Goal: Task Accomplishment & Management: Complete application form

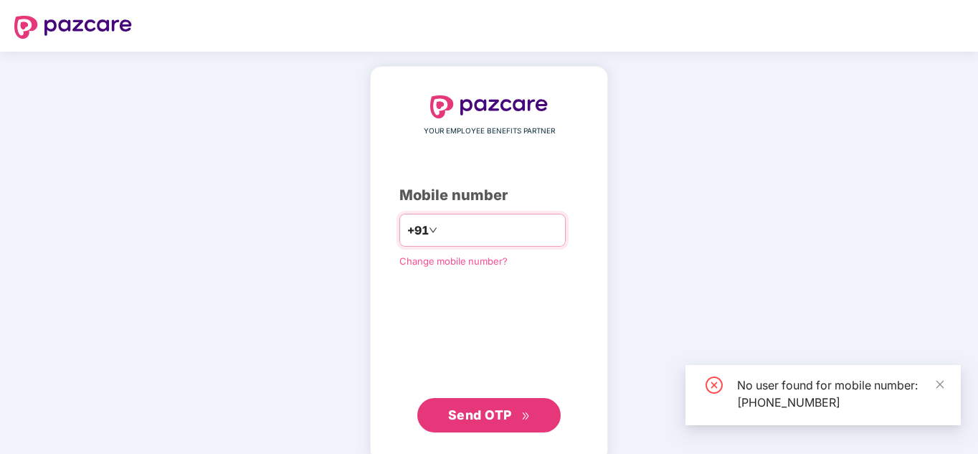
type input "*"
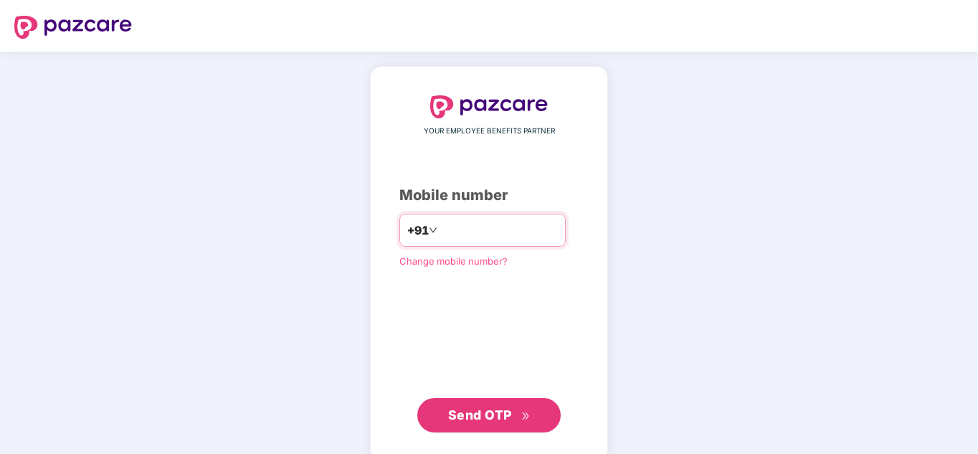
type input "**********"
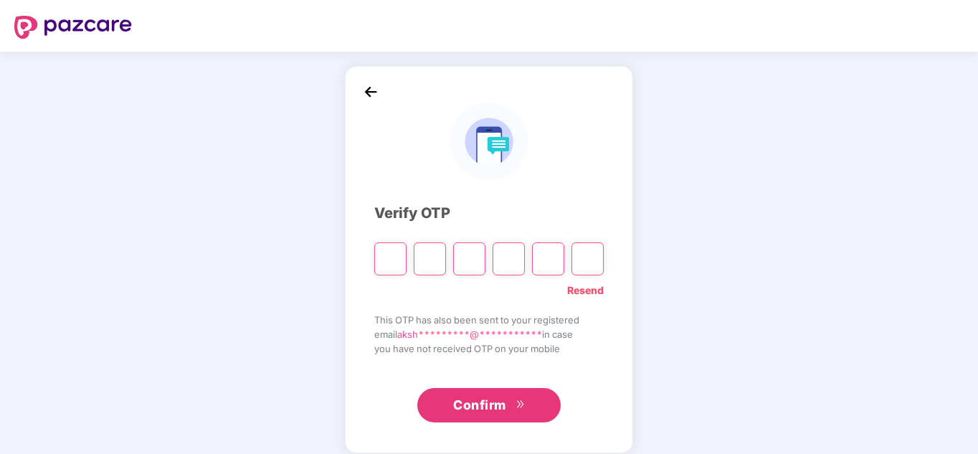
type input "*"
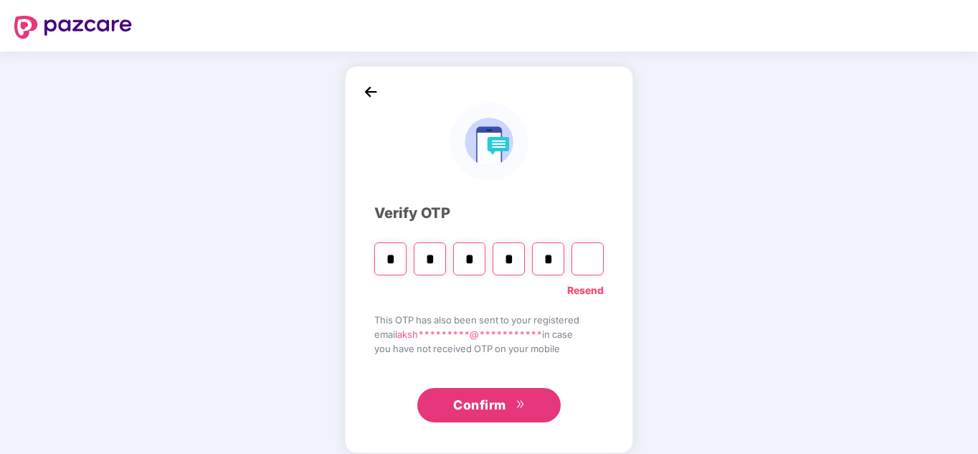
type input "*"
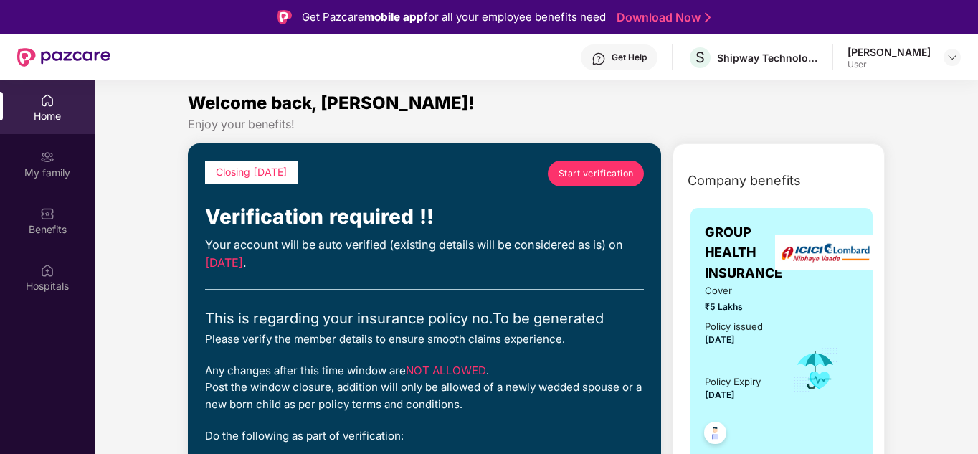
scroll to position [1, 0]
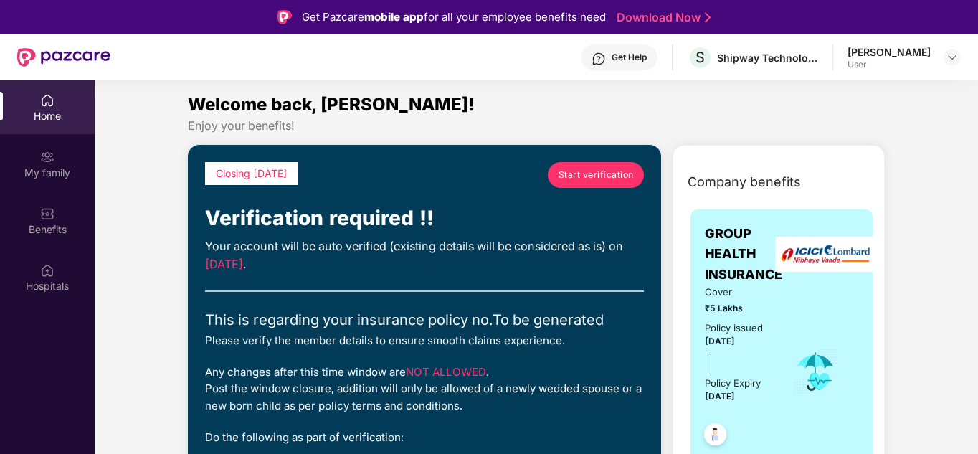
click at [598, 177] on span "Start verification" at bounding box center [595, 175] width 75 height 14
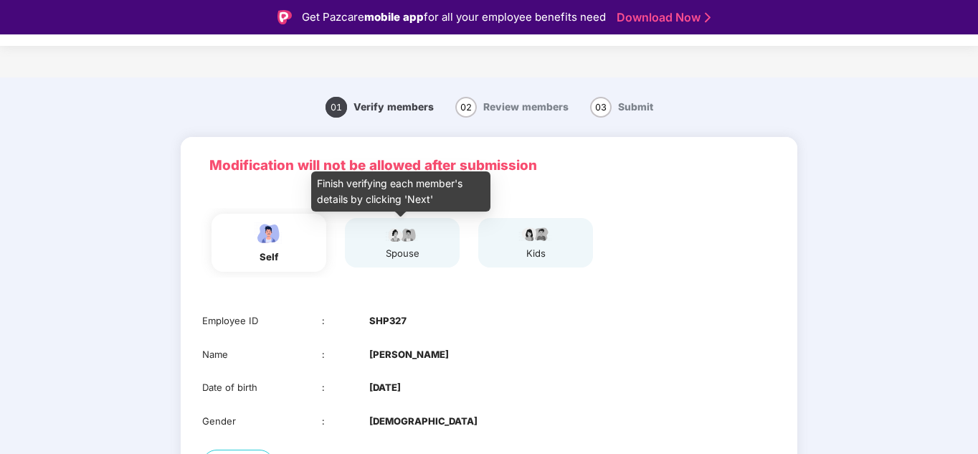
click at [395, 249] on div "spouse" at bounding box center [402, 253] width 36 height 15
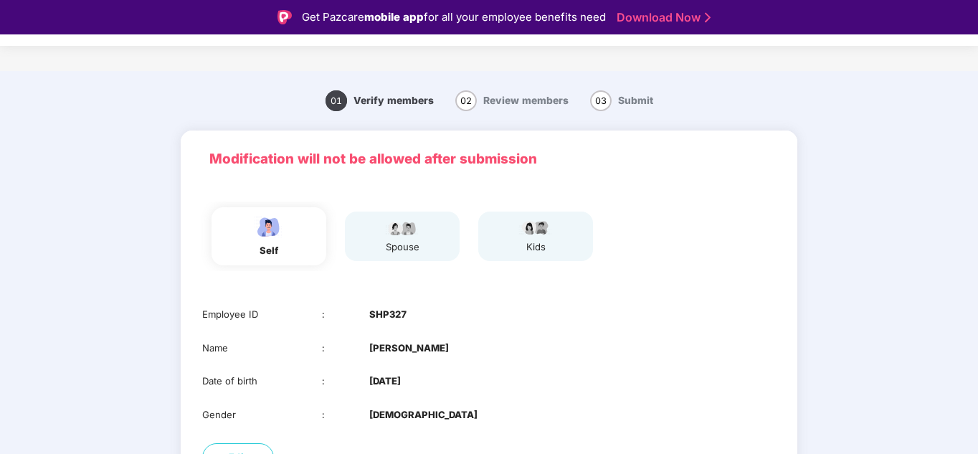
scroll to position [113, 0]
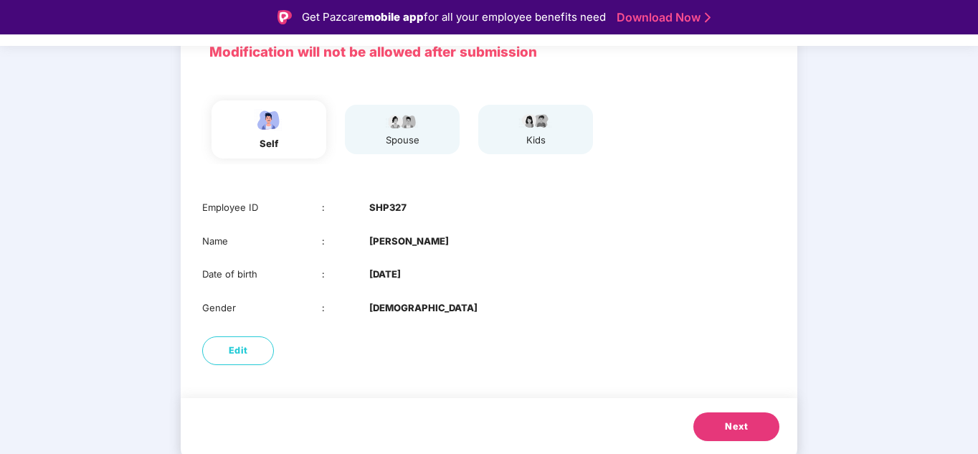
click at [732, 429] on span "Next" at bounding box center [736, 426] width 23 height 14
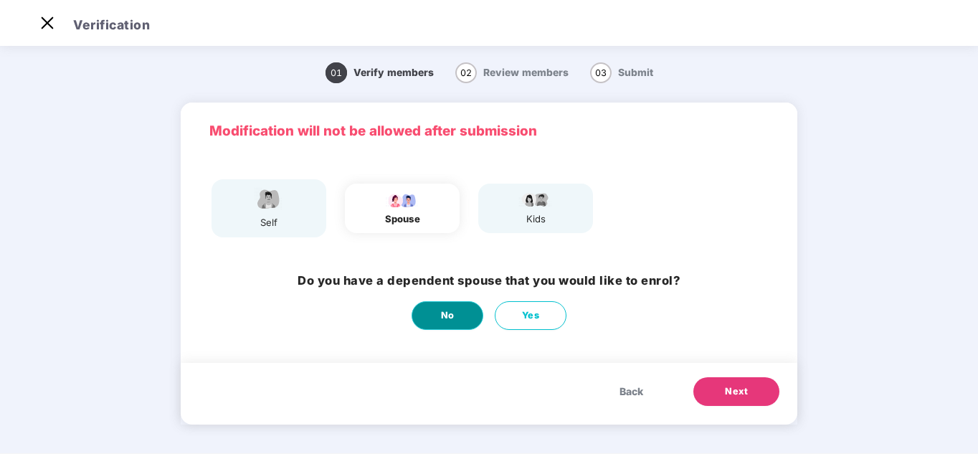
click at [452, 322] on span "No" at bounding box center [448, 315] width 14 height 14
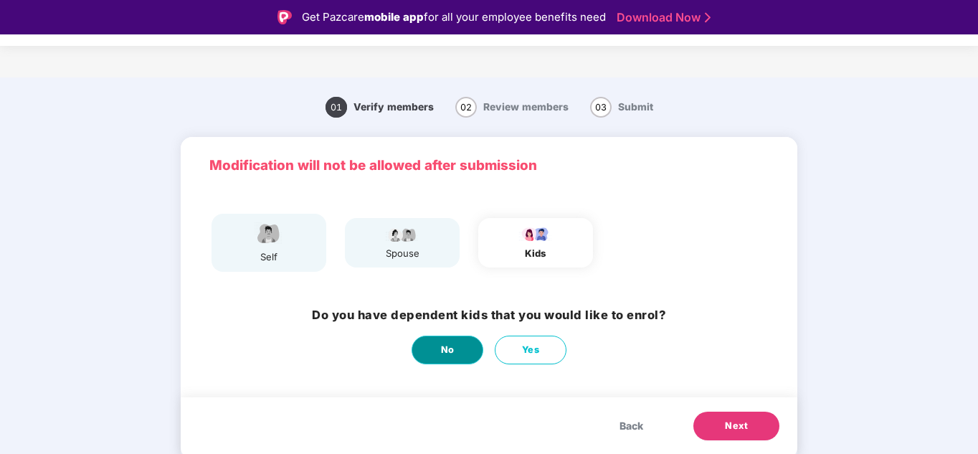
click at [462, 350] on button "No" at bounding box center [447, 349] width 72 height 29
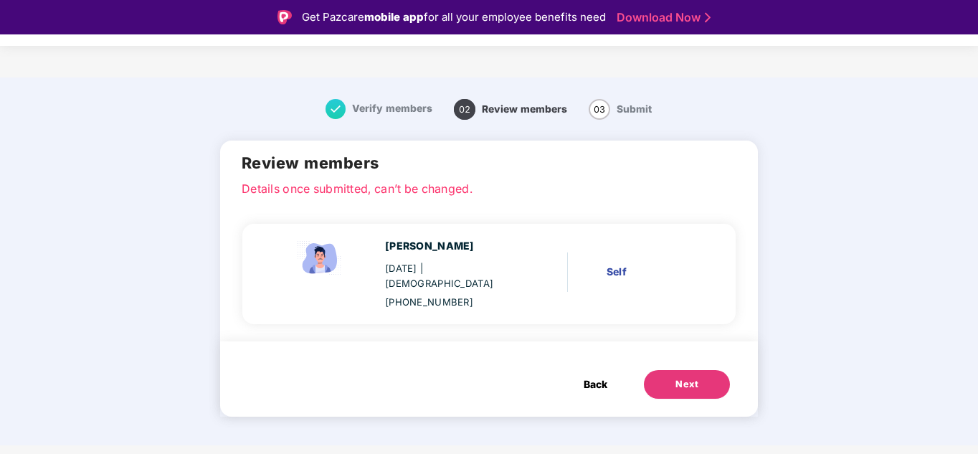
click at [677, 377] on div "Next" at bounding box center [686, 384] width 23 height 14
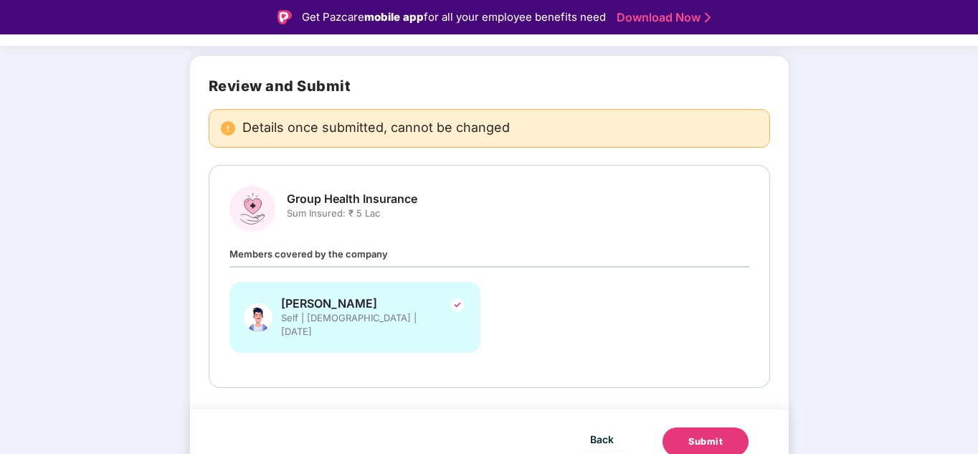
scroll to position [85, 0]
click at [333, 199] on span "Group Health Insurance" at bounding box center [352, 198] width 130 height 15
click at [592, 429] on span "Back" at bounding box center [602, 438] width 24 height 18
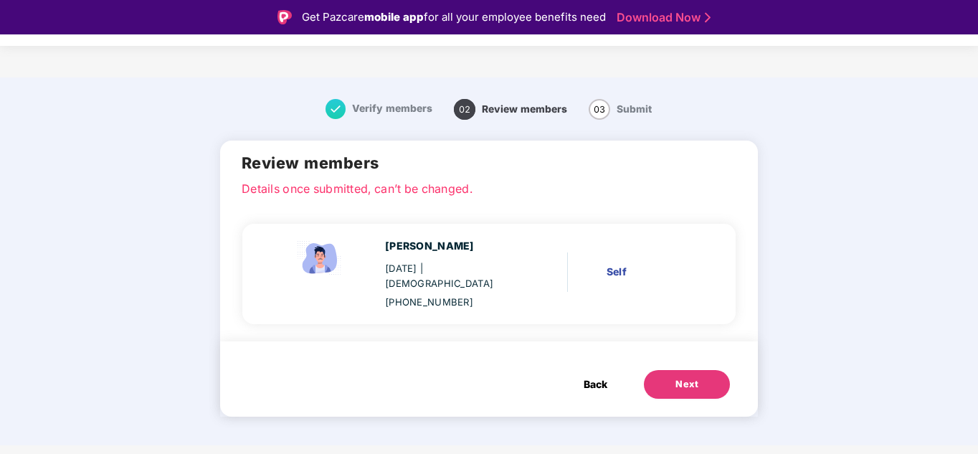
scroll to position [0, 0]
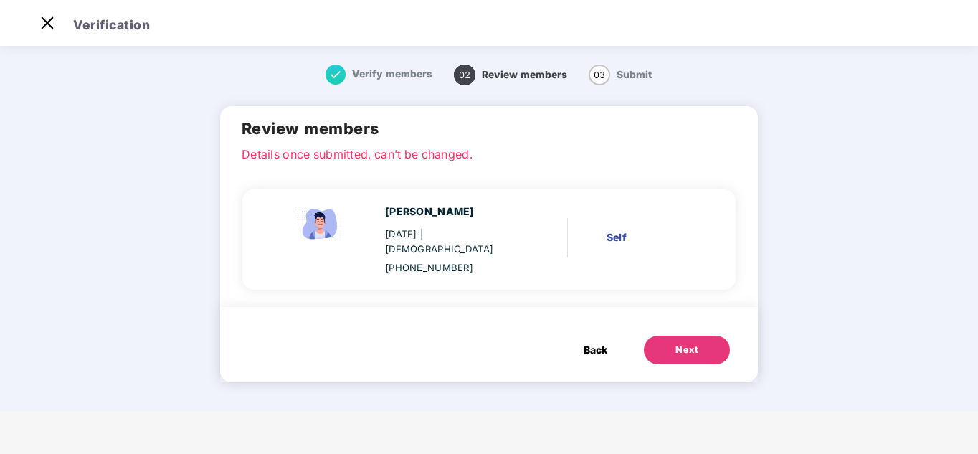
click at [601, 350] on div "Back Next" at bounding box center [489, 344] width 538 height 75
click at [597, 342] on span "Back" at bounding box center [595, 350] width 24 height 16
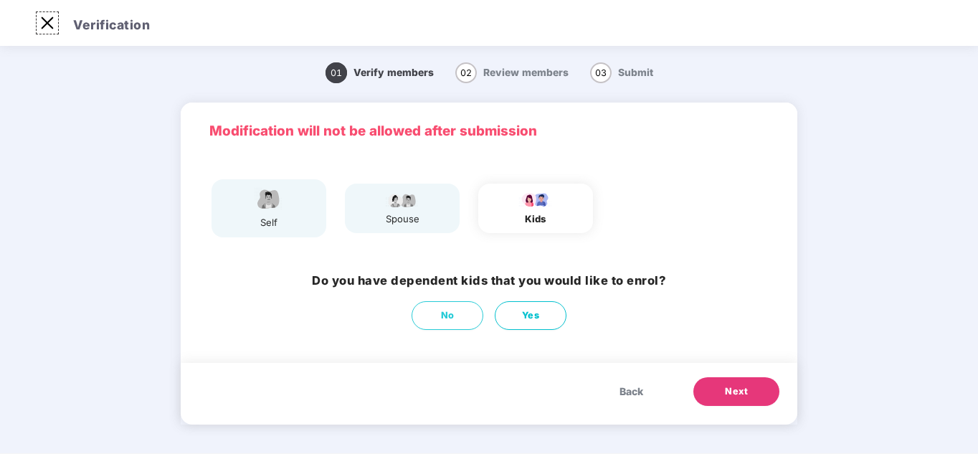
click at [46, 19] on img at bounding box center [47, 22] width 23 height 23
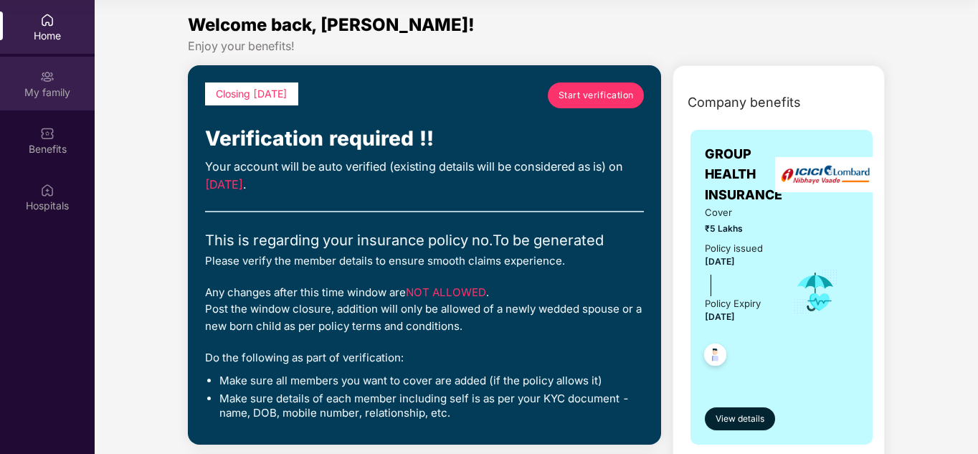
click at [49, 92] on div "My family" at bounding box center [47, 92] width 95 height 14
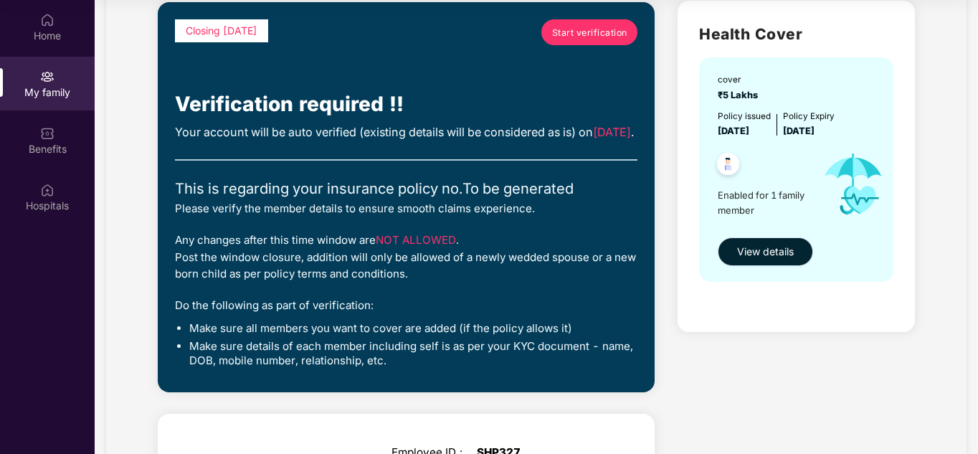
scroll to position [100, 0]
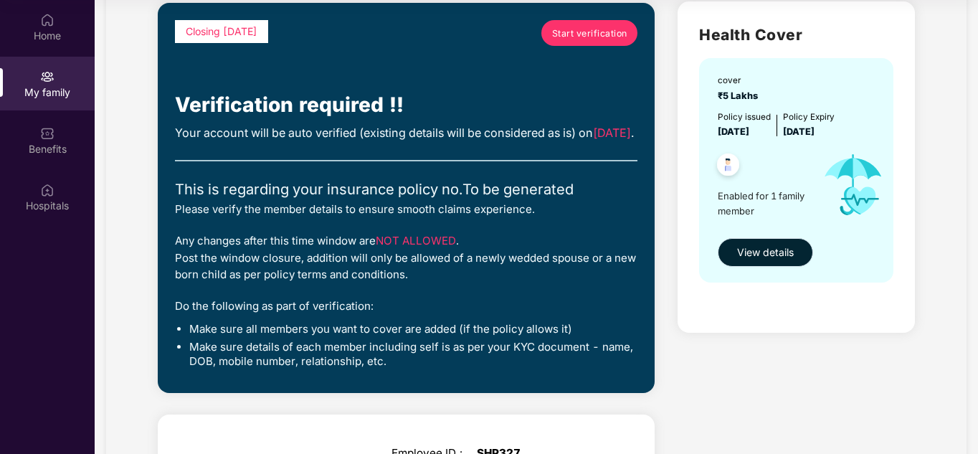
click at [763, 250] on span "View details" at bounding box center [765, 252] width 57 height 16
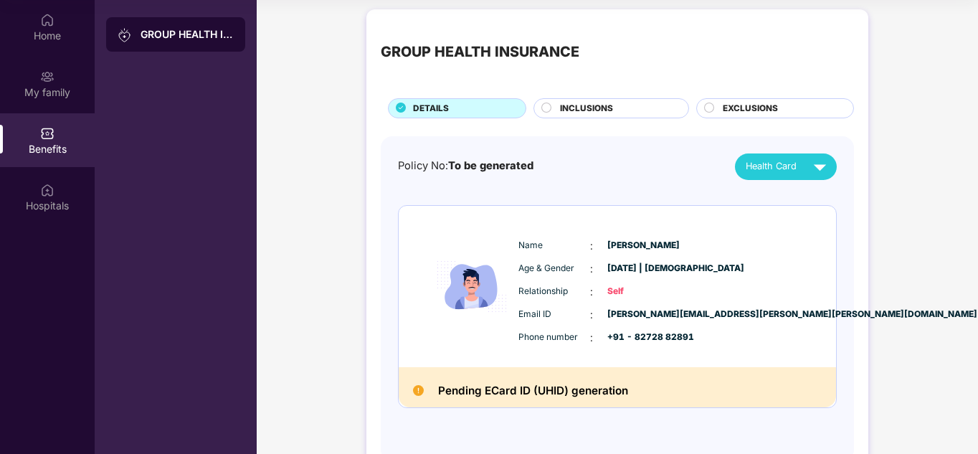
scroll to position [4, 0]
click at [547, 107] on circle at bounding box center [546, 107] width 9 height 9
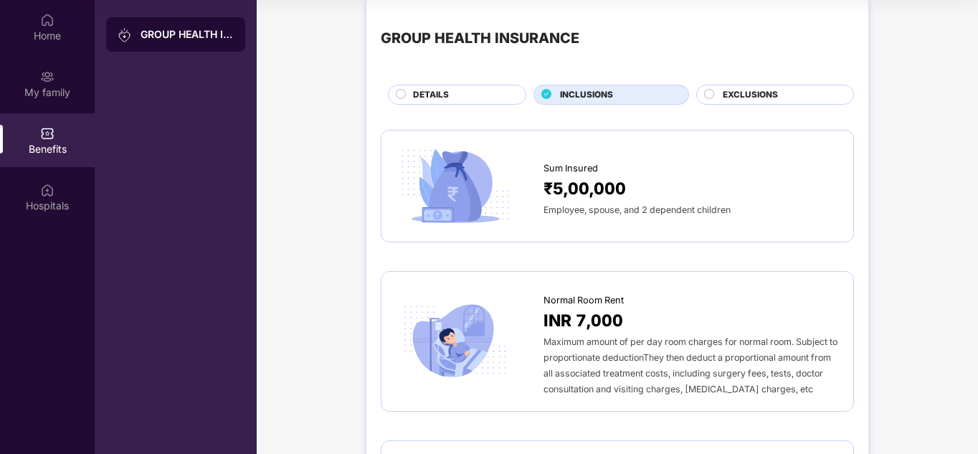
scroll to position [0, 0]
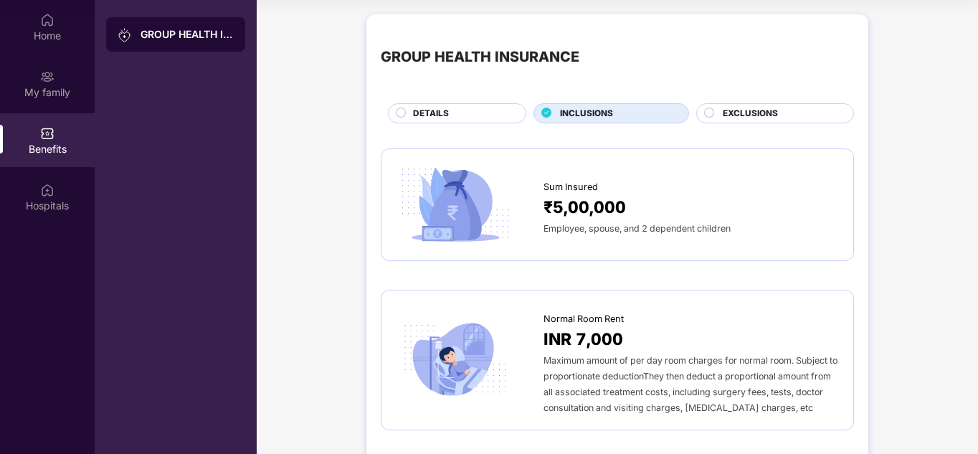
click at [710, 114] on circle at bounding box center [709, 112] width 9 height 9
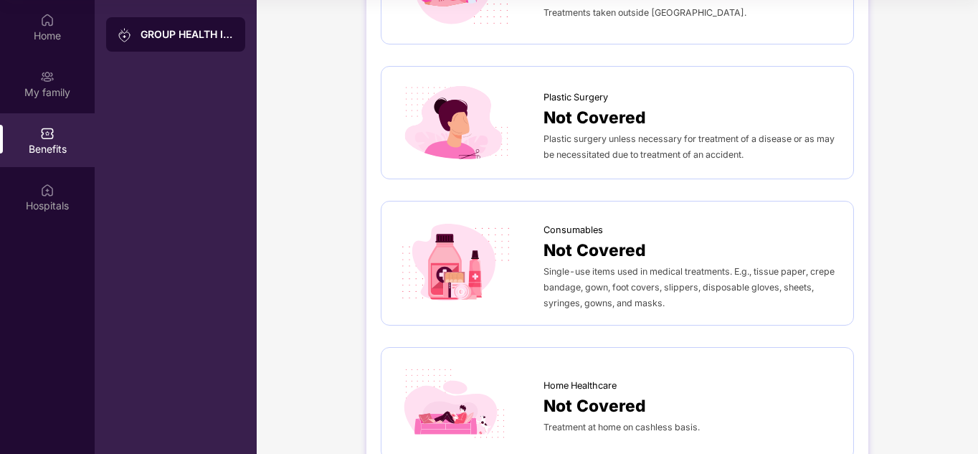
scroll to position [950, 0]
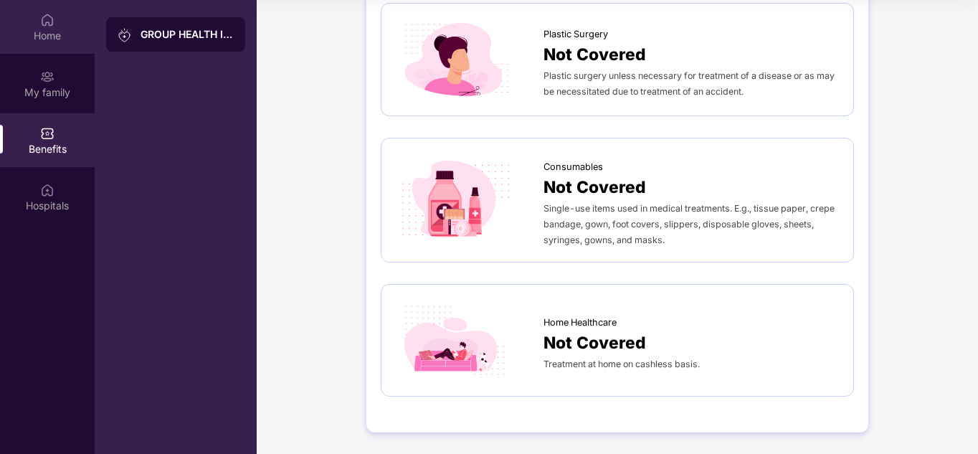
click at [49, 17] on img at bounding box center [47, 20] width 14 height 14
